Goal: Task Accomplishment & Management: Manage account settings

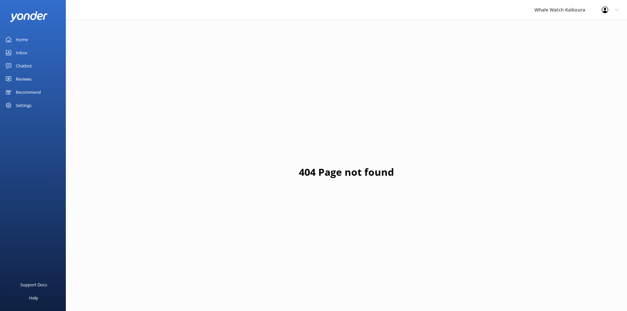
click at [44, 53] on link "Inbox" at bounding box center [33, 52] width 66 height 13
